Goal: Information Seeking & Learning: Learn about a topic

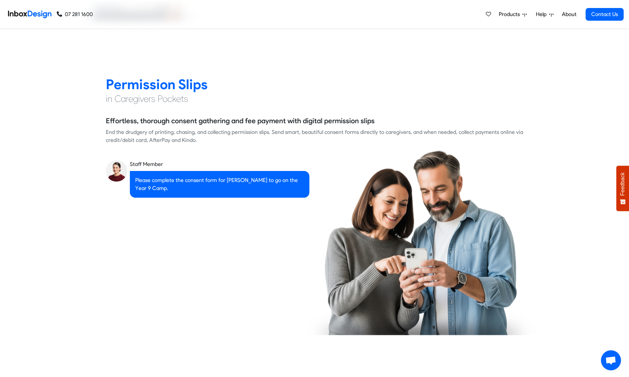
checkbox input "true"
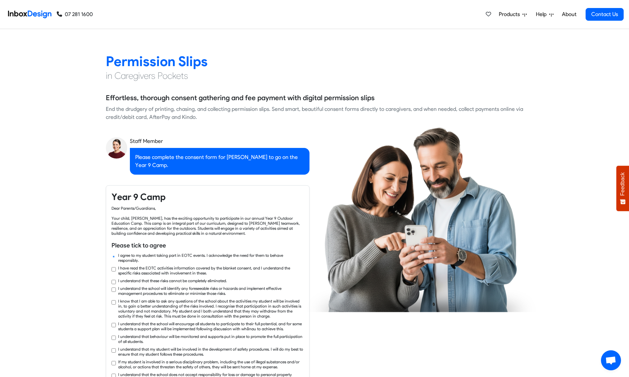
checkbox input "true"
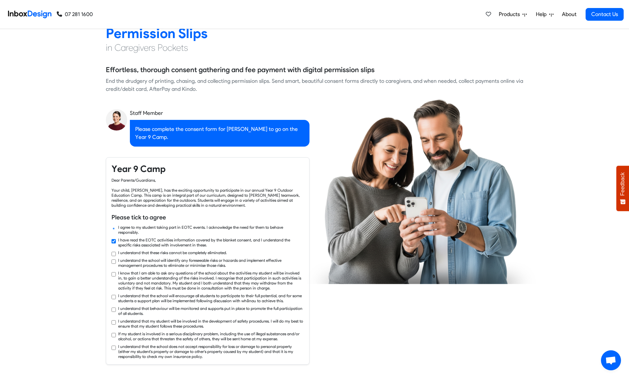
checkbox input "true"
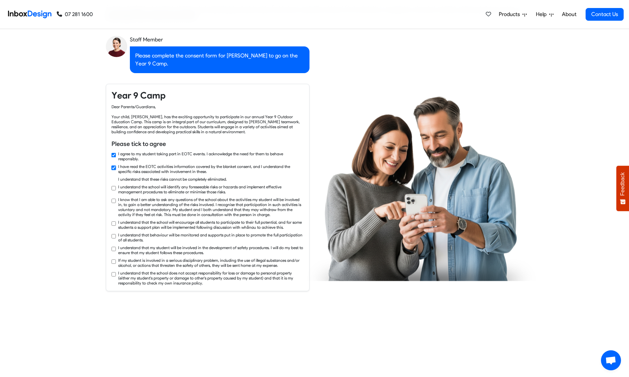
checkbox input "true"
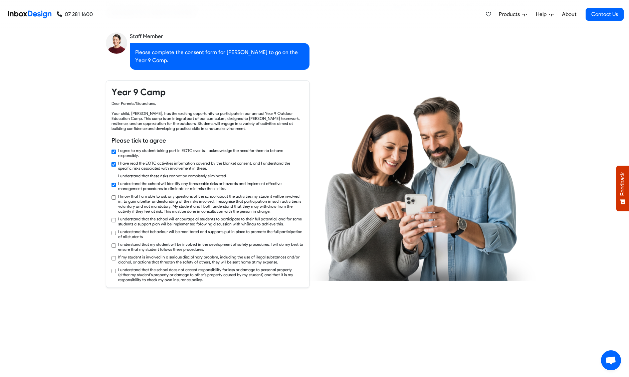
checkbox input "true"
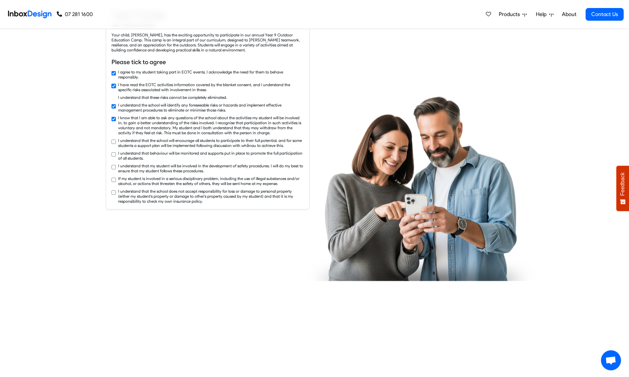
checkbox input "true"
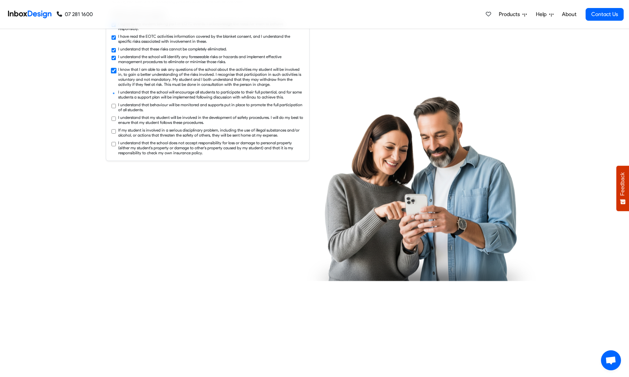
checkbox input "true"
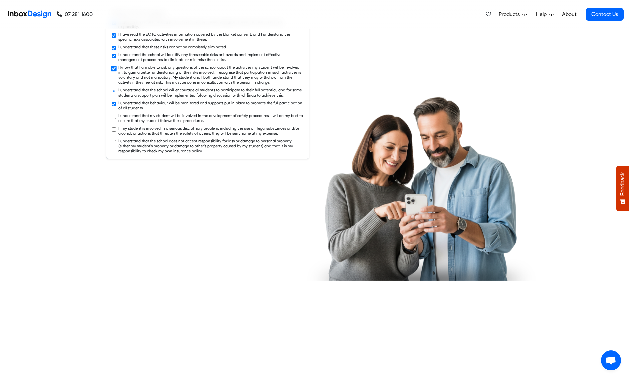
checkbox input "true"
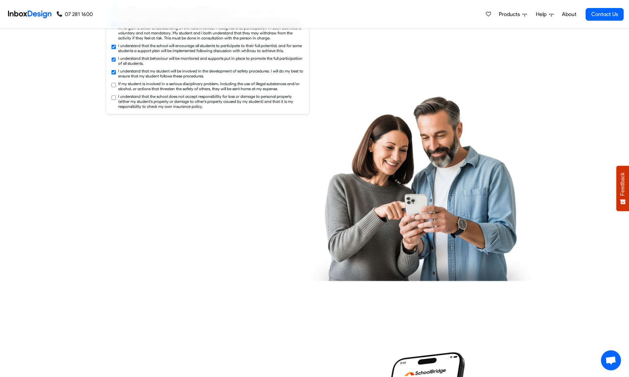
checkbox input "true"
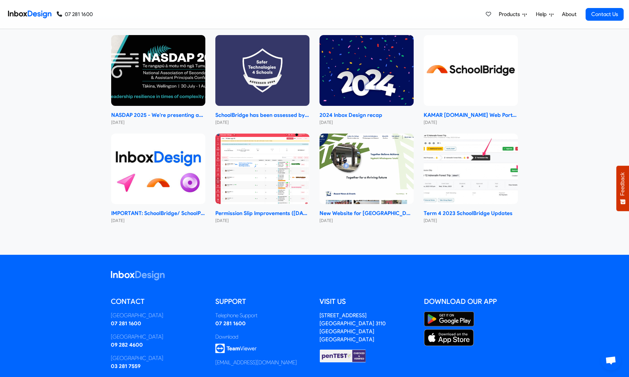
scroll to position [3460, 0]
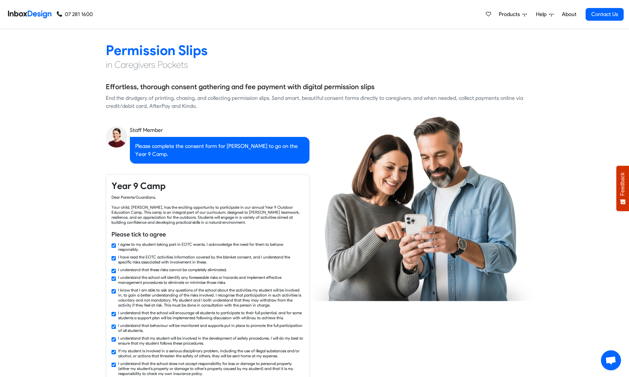
checkbox input "false"
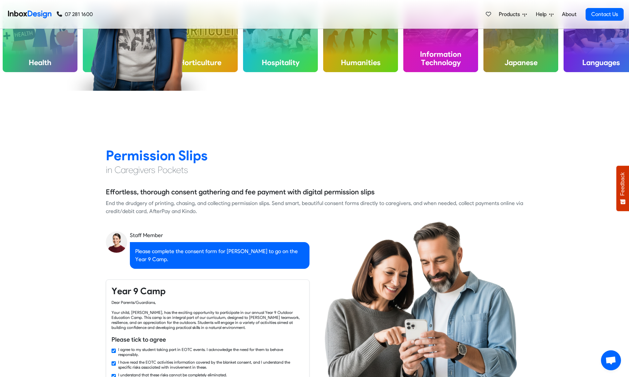
checkbox input "false"
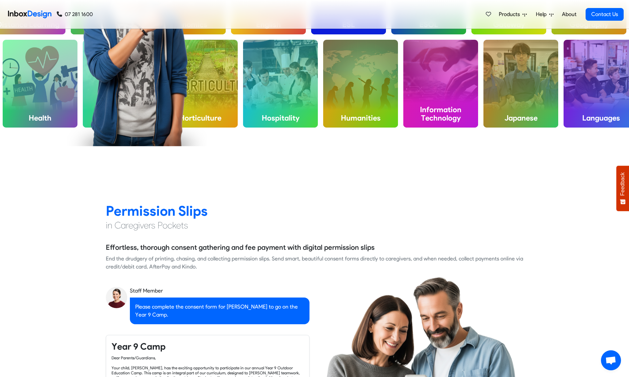
checkbox input "false"
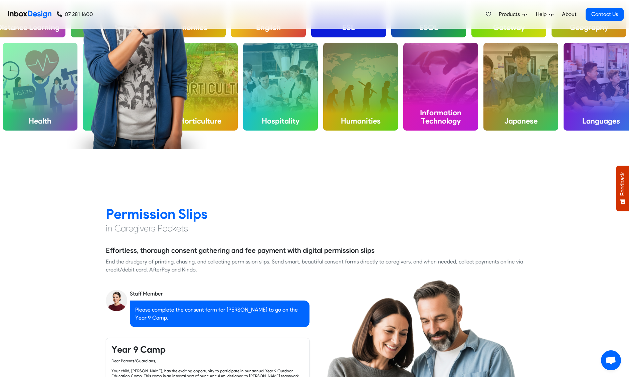
checkbox input "false"
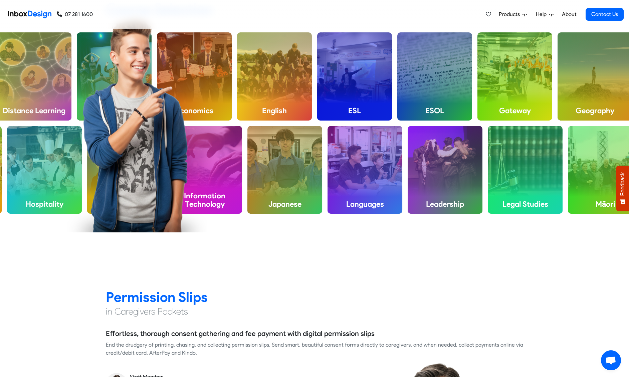
checkbox input "false"
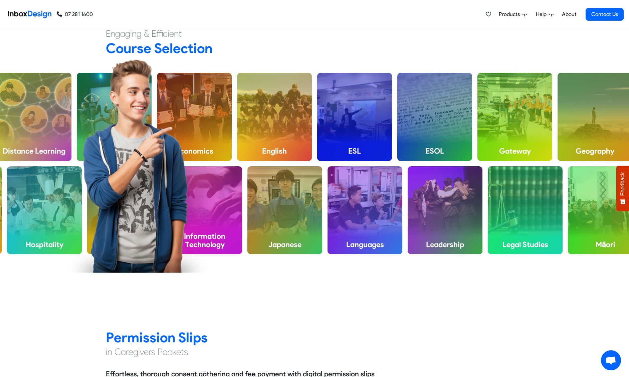
checkbox input "false"
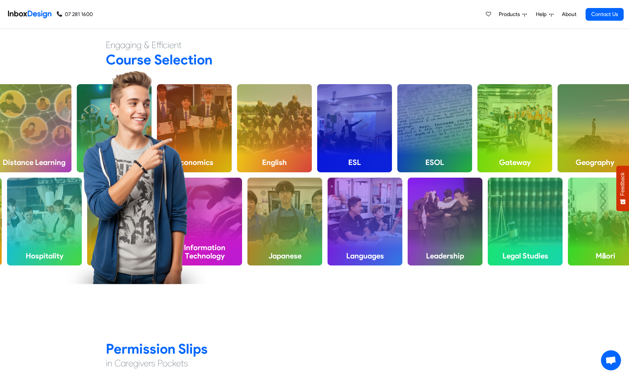
checkbox input "false"
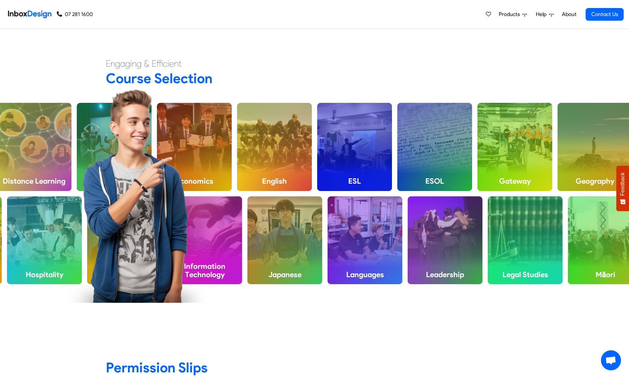
checkbox input "false"
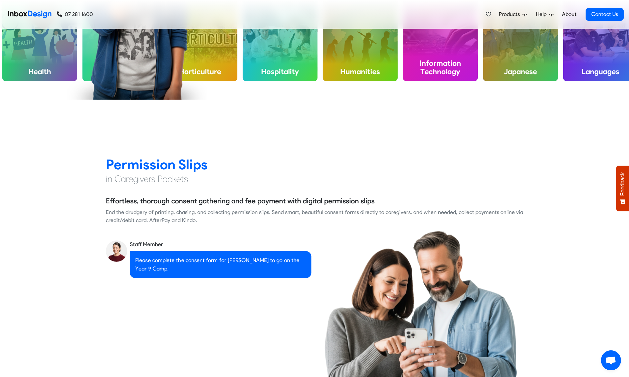
scroll to position [585, 0]
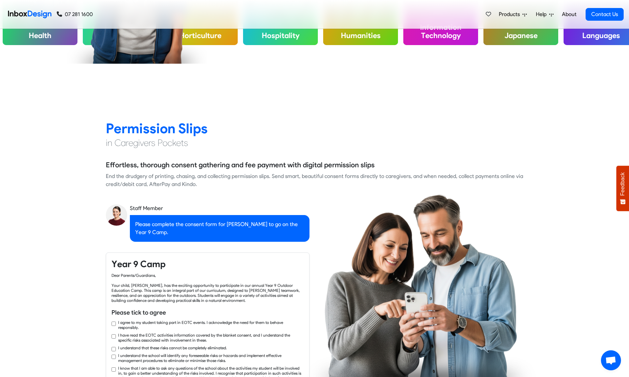
checkbox input "true"
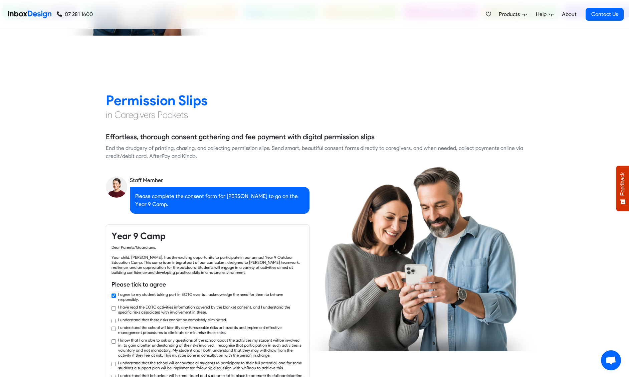
checkbox input "true"
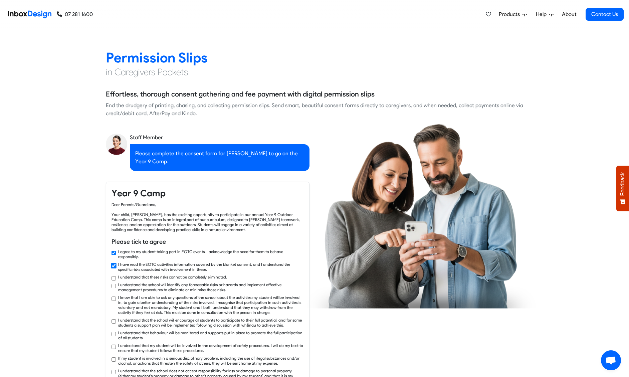
checkbox input "true"
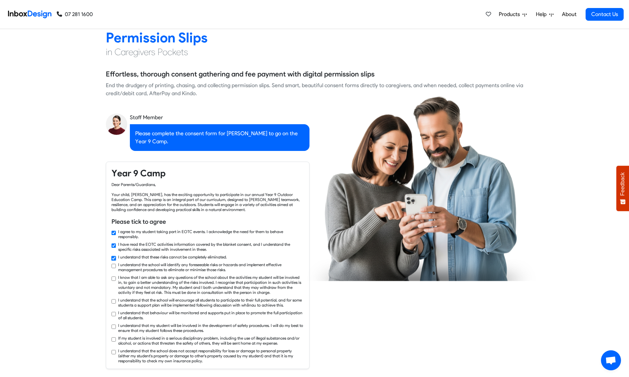
checkbox input "true"
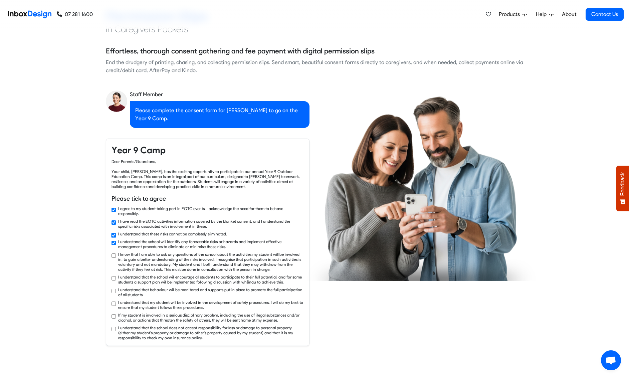
checkbox input "true"
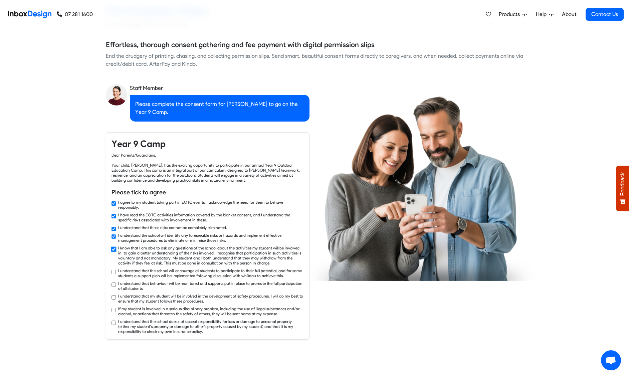
checkbox input "true"
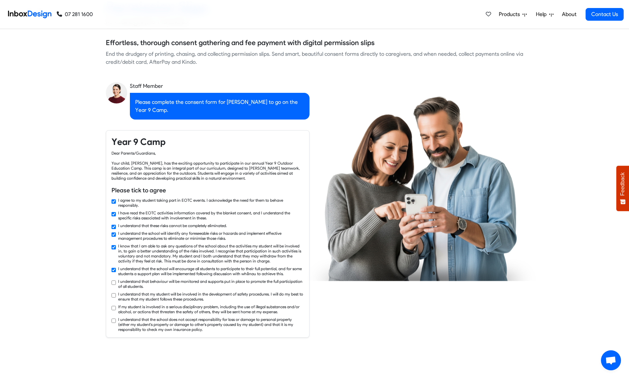
checkbox input "true"
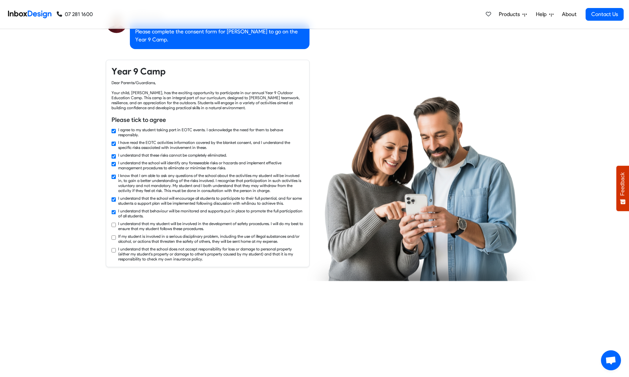
checkbox input "true"
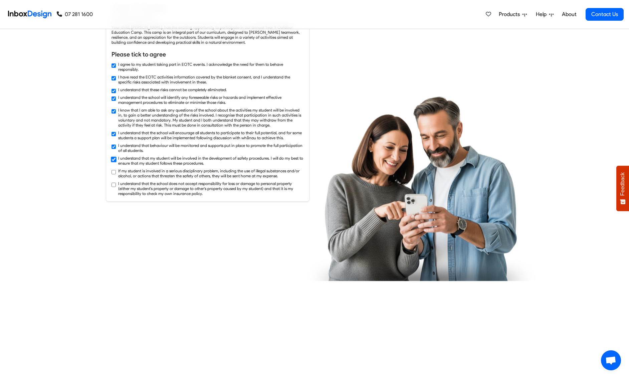
checkbox input "true"
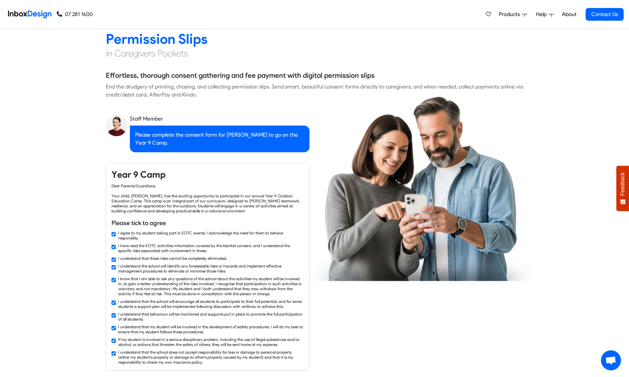
checkbox input "false"
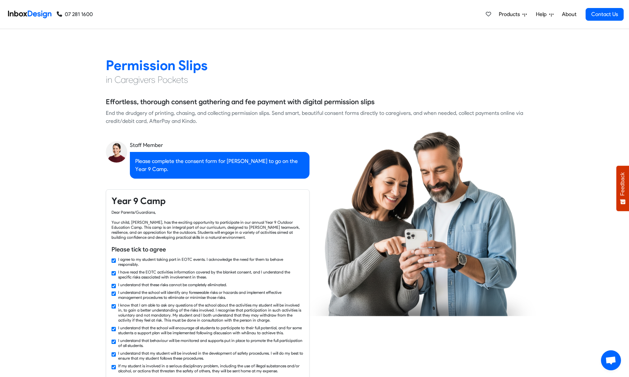
checkbox input "false"
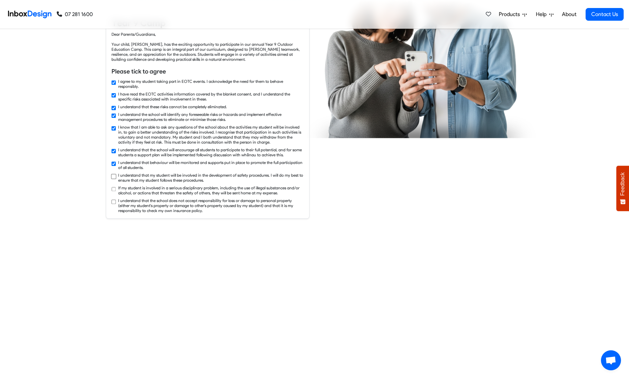
checkbox input "true"
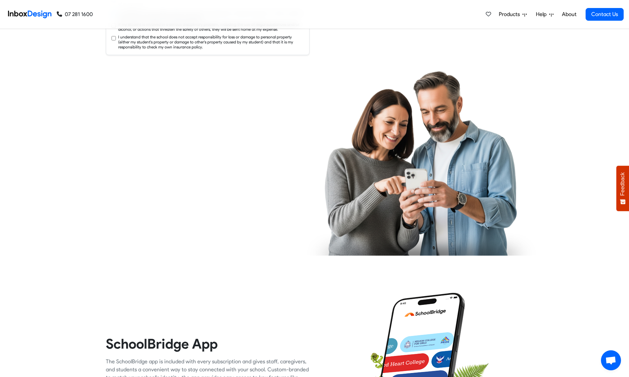
checkbox input "true"
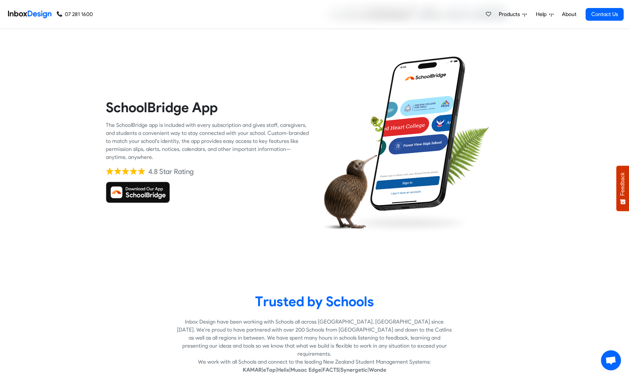
checkbox input "true"
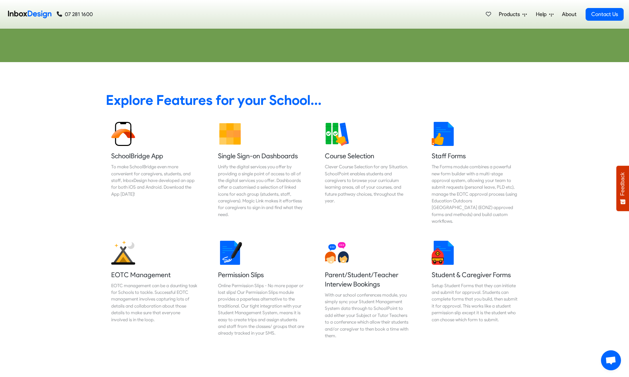
scroll to position [2499, 0]
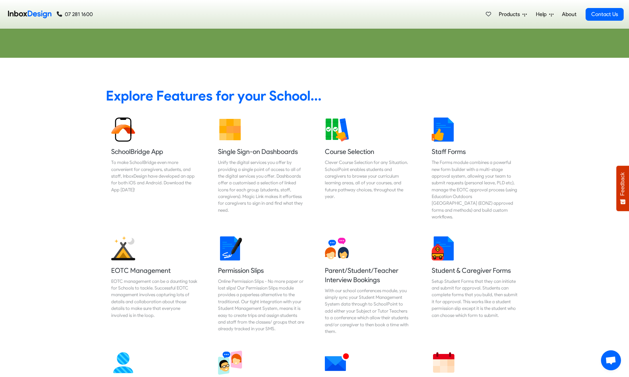
click at [510, 15] on span "Products" at bounding box center [511, 14] width 24 height 8
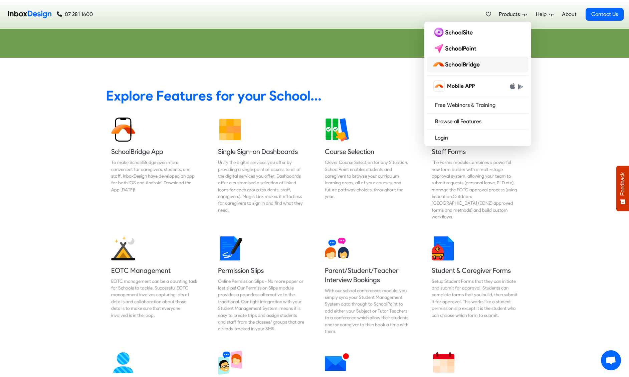
click at [465, 67] on img at bounding box center [457, 64] width 50 height 11
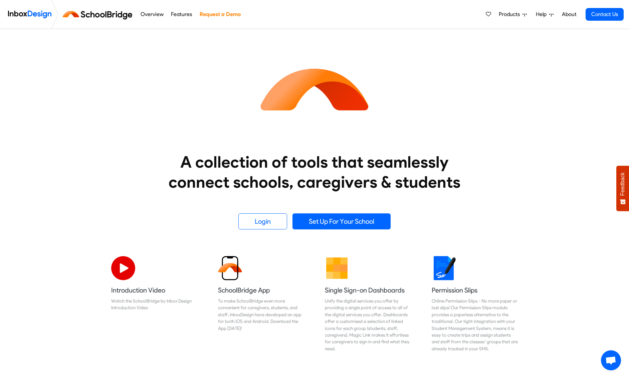
click at [511, 14] on span "Products" at bounding box center [511, 14] width 24 height 8
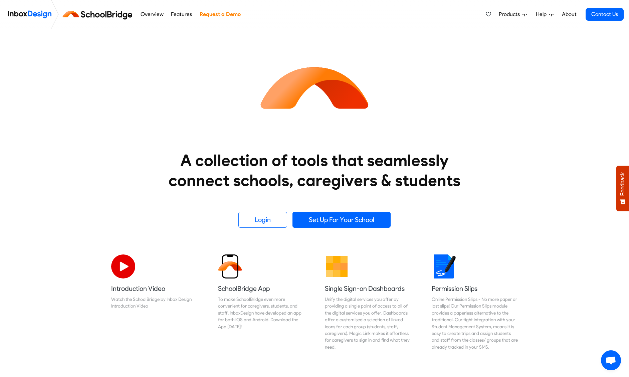
scroll to position [1, 0]
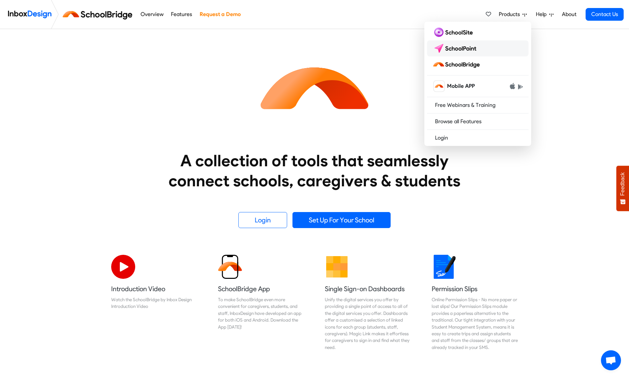
click at [474, 48] on img at bounding box center [455, 48] width 47 height 11
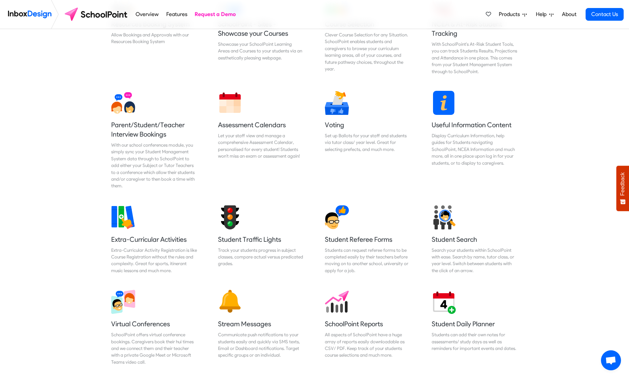
scroll to position [324, 0]
